Goal: Find specific page/section: Find specific page/section

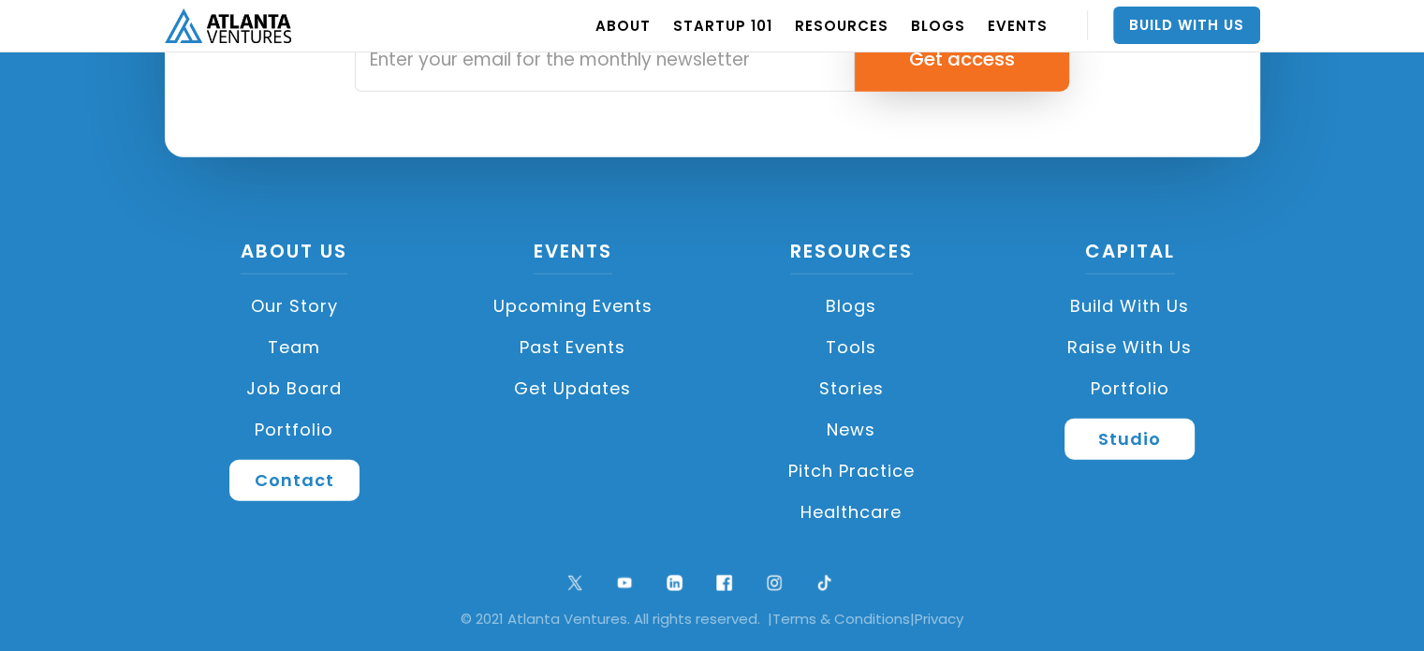
scroll to position [4535, 0]
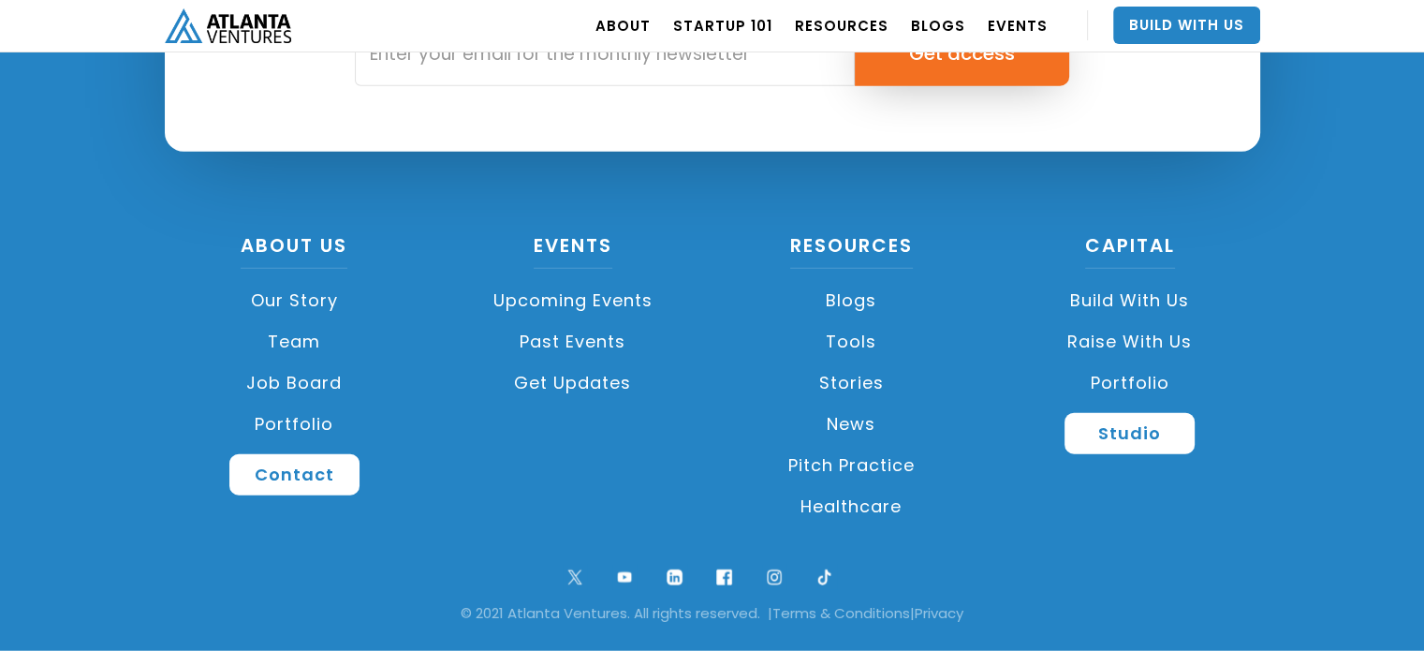
click at [676, 361] on link "Past Events" at bounding box center [573, 341] width 260 height 41
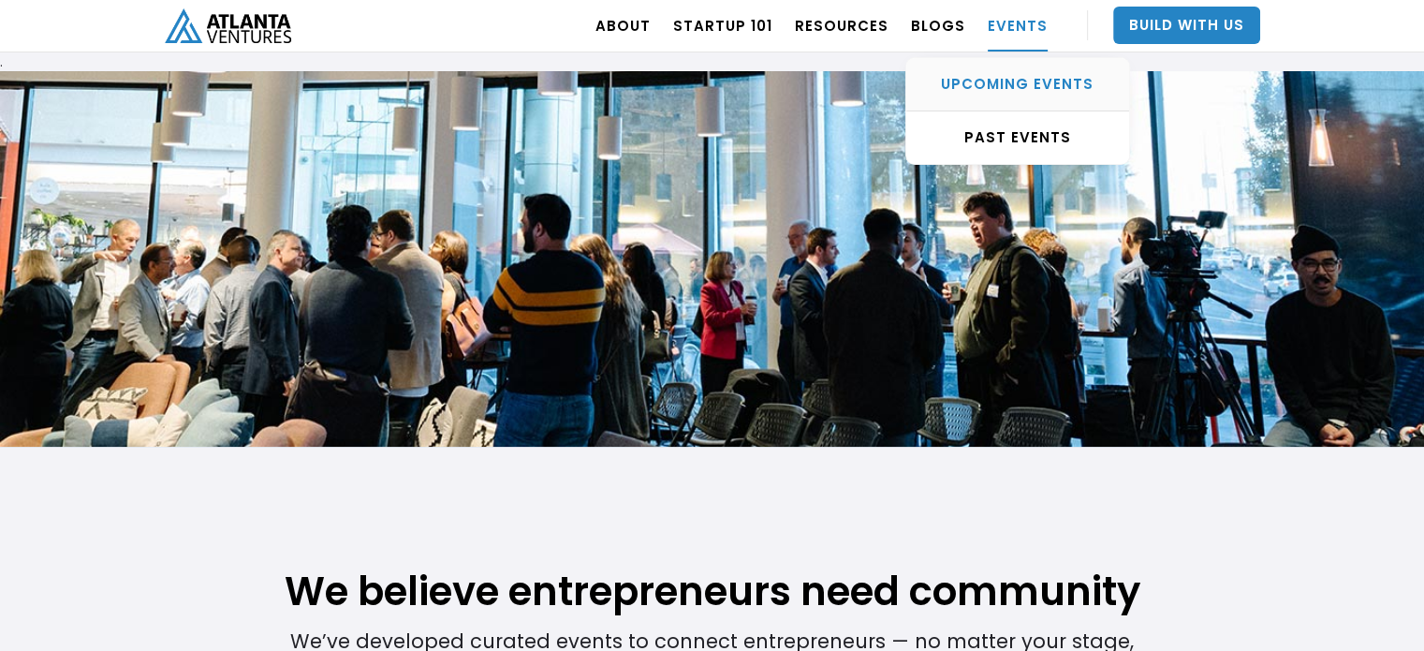
click at [1016, 81] on div "UPCOMING EVENTS" at bounding box center [1017, 84] width 223 height 19
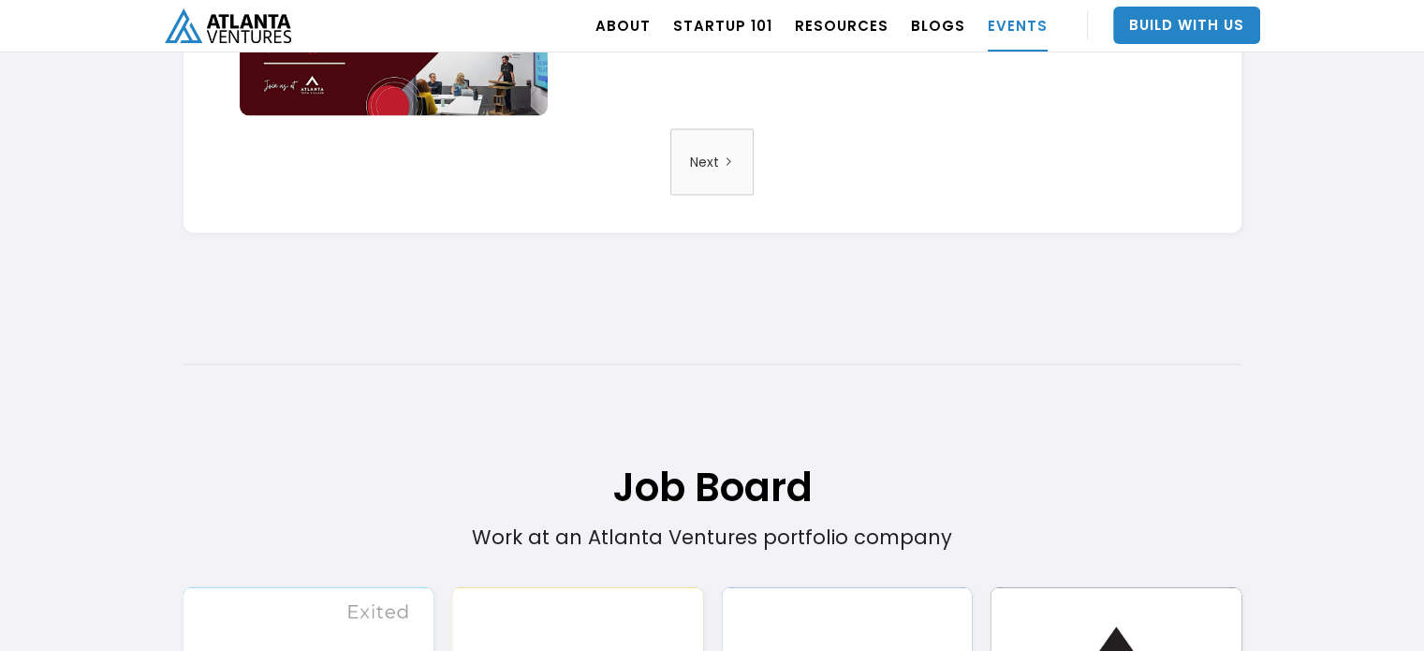
scroll to position [3441, 0]
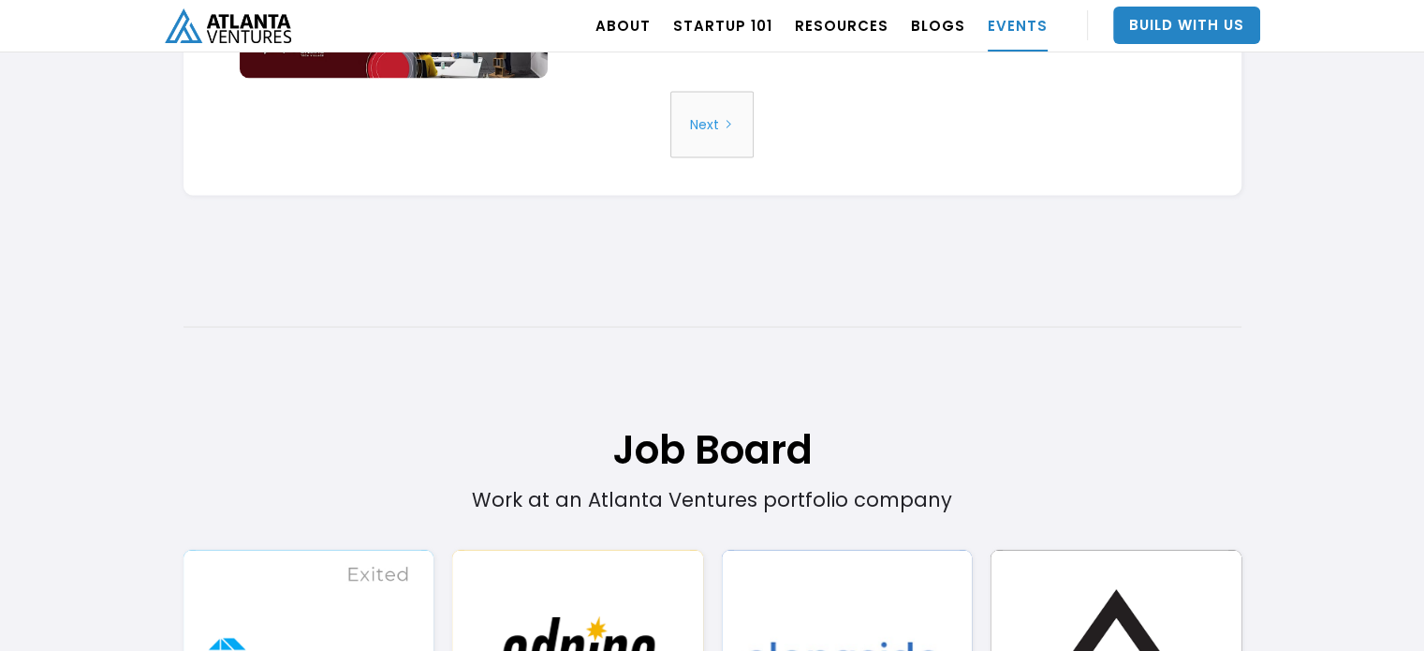
click at [712, 123] on div "Next" at bounding box center [704, 124] width 29 height 48
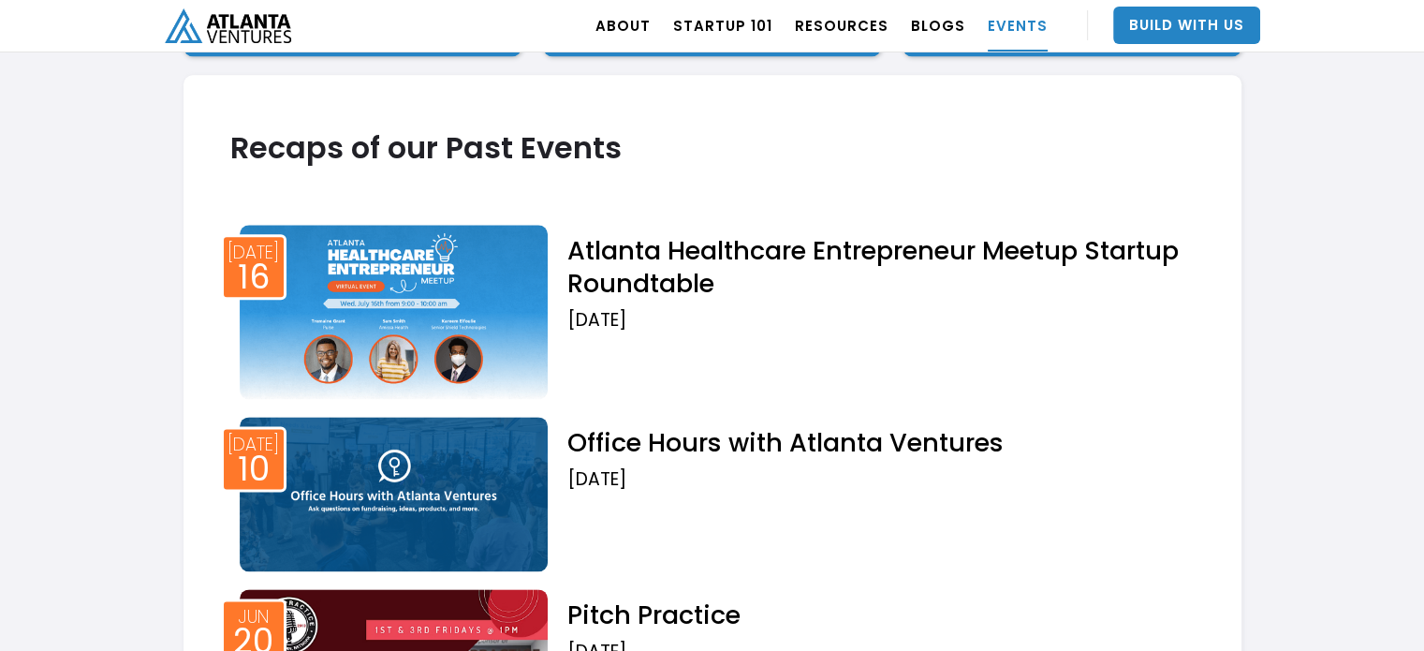
scroll to position [2846, 0]
